Goal: Transaction & Acquisition: Purchase product/service

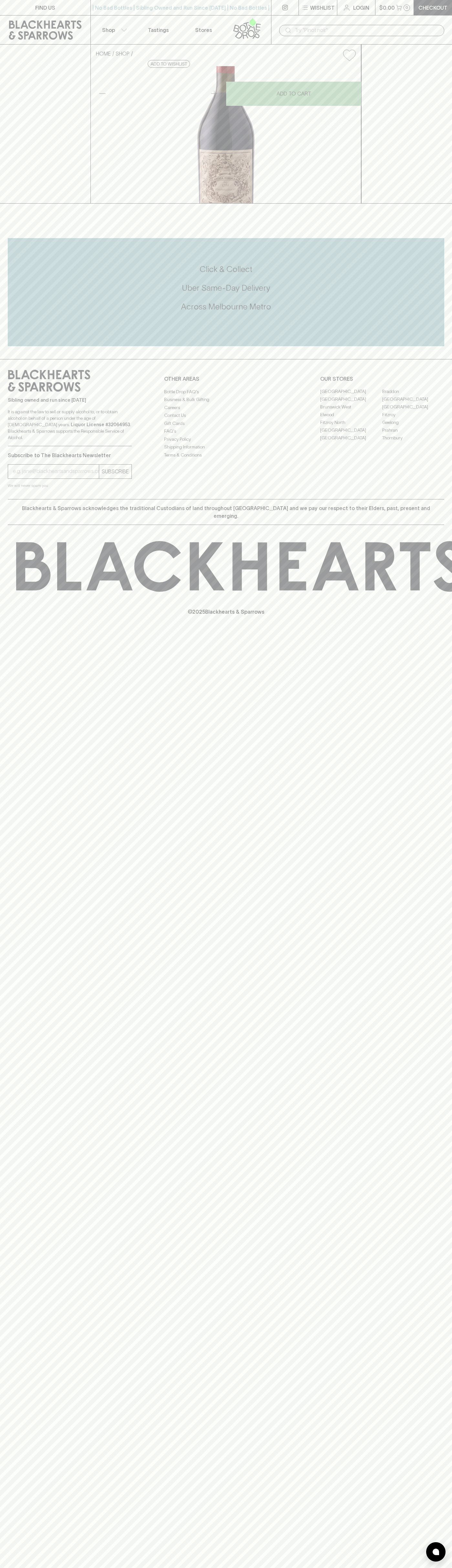
click at [173, 14] on div "| No Bad Bottles | Sibling Owned and Run Since [DATE] | No Bad Bottles | Siblin…" at bounding box center [180, 7] width 181 height 15
click at [442, 1516] on div "FIND US | No Bad Bottles | Sibling Owned and Run Since [DATE] | No Bad Bottles …" at bounding box center [226, 784] width 452 height 1568
click at [247, 1567] on html "FIND US | No Bad Bottles | Sibling Owned and Run Since [DATE] | No Bad Bottles …" at bounding box center [226, 784] width 452 height 1568
click at [19, 1331] on div "FIND US | No Bad Bottles | Sibling Owned and Run Since [DATE] | No Bad Bottles …" at bounding box center [226, 784] width 452 height 1568
